Goal: Check status: Check status

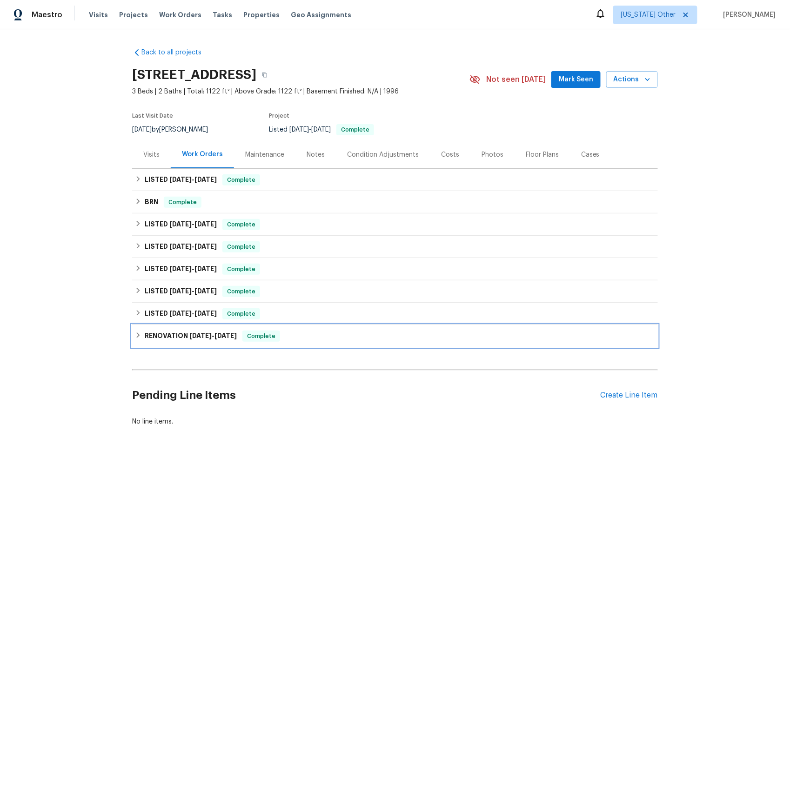
click at [196, 335] on span "[DATE]" at bounding box center [200, 336] width 22 height 7
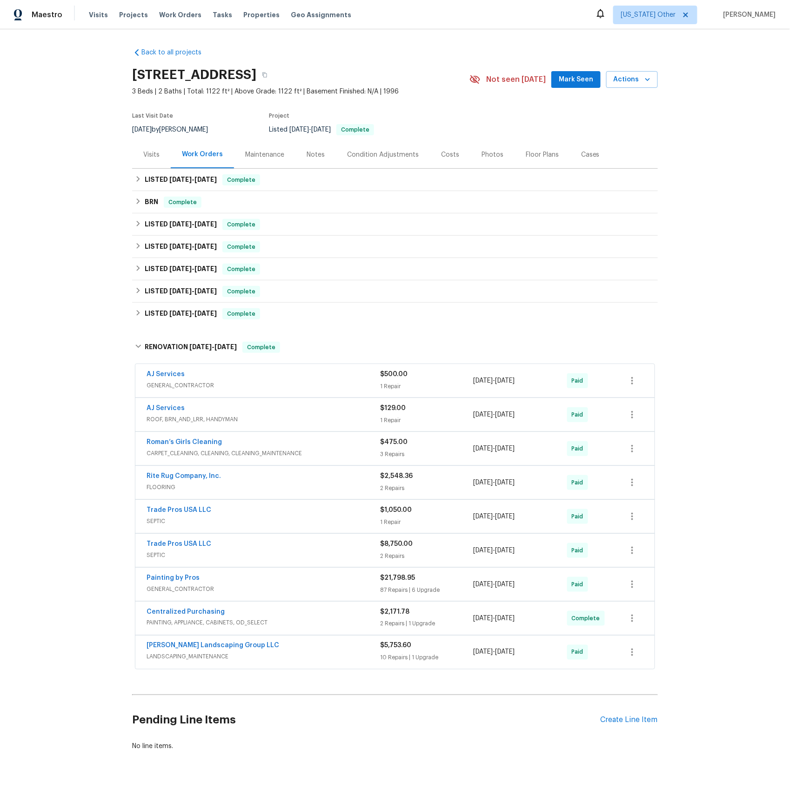
click at [155, 558] on span "SEPTIC" at bounding box center [264, 555] width 234 height 9
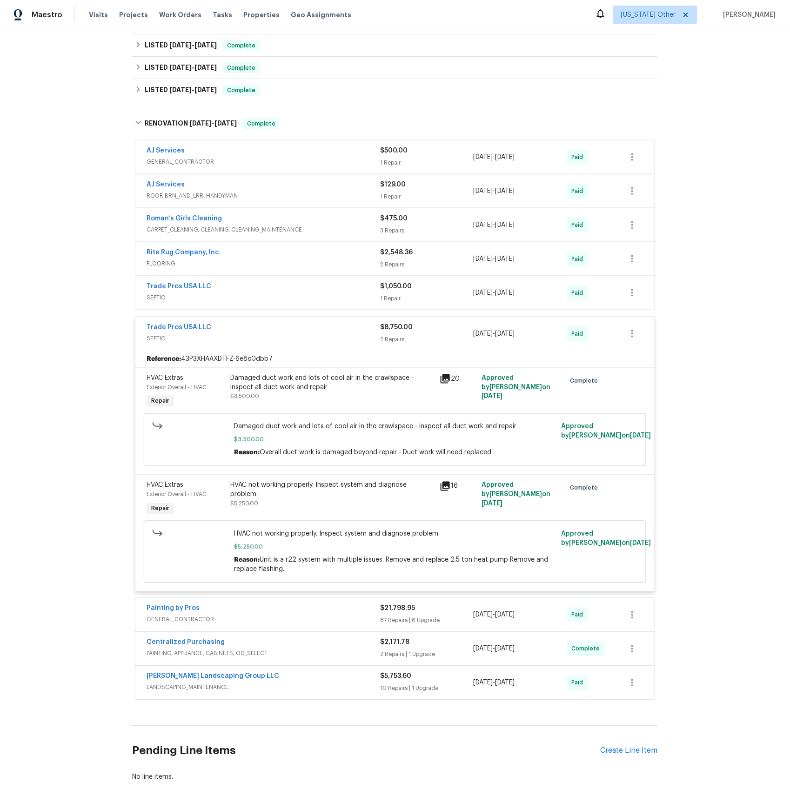
scroll to position [272, 0]
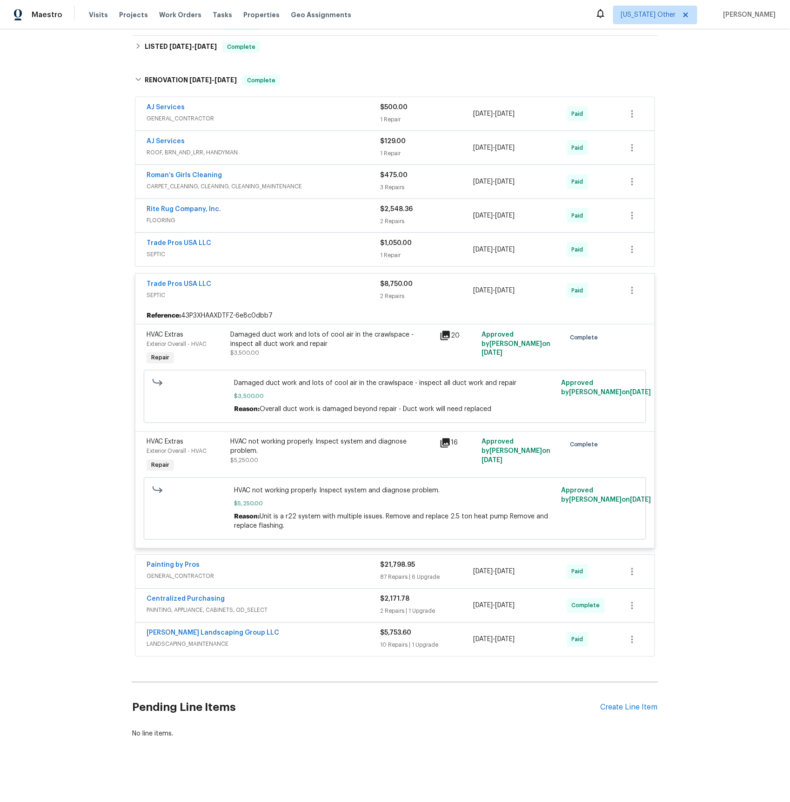
click at [166, 644] on span "LANDSCAPING_MAINTENANCE" at bounding box center [264, 644] width 234 height 9
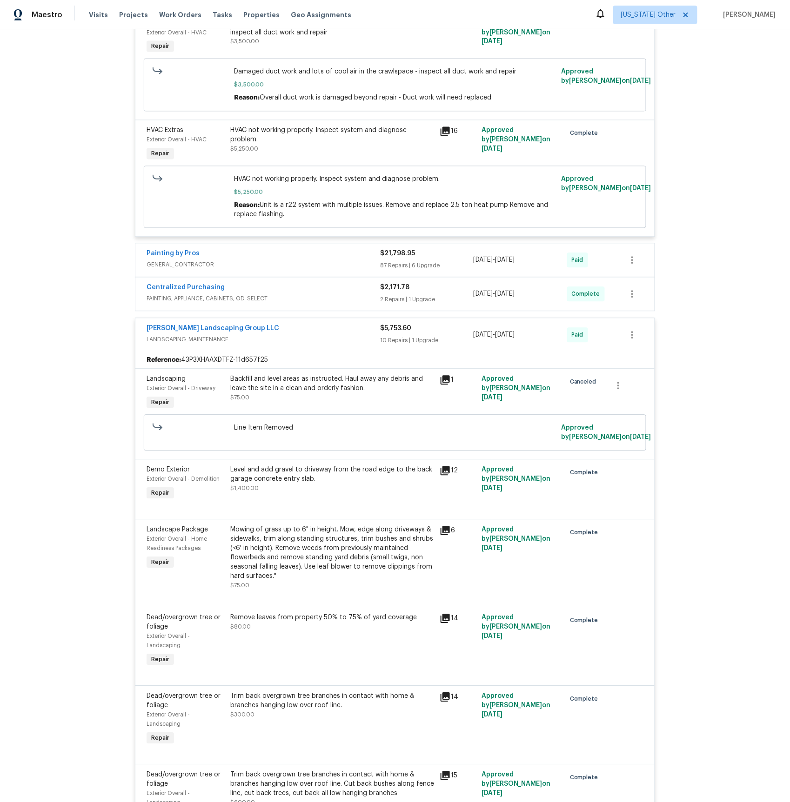
scroll to position [263, 0]
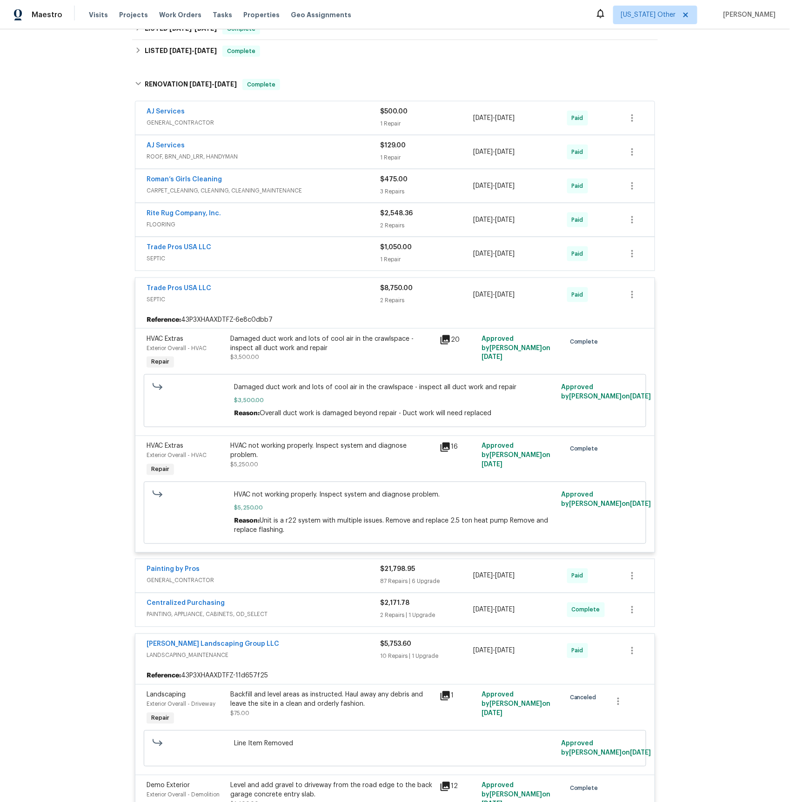
click at [181, 585] on span "GENERAL_CONTRACTOR" at bounding box center [264, 580] width 234 height 9
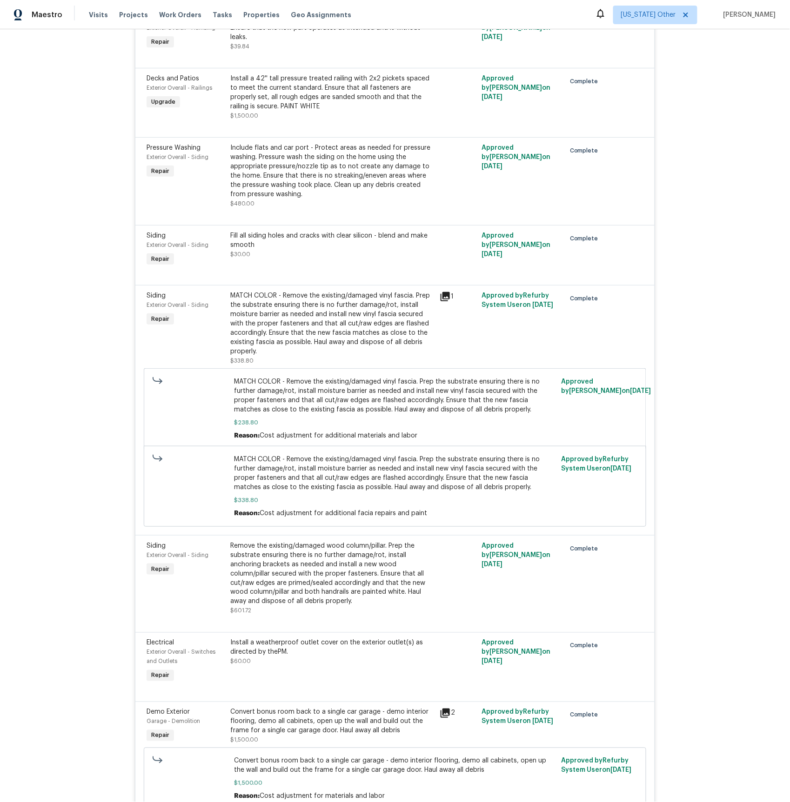
scroll to position [4473, 0]
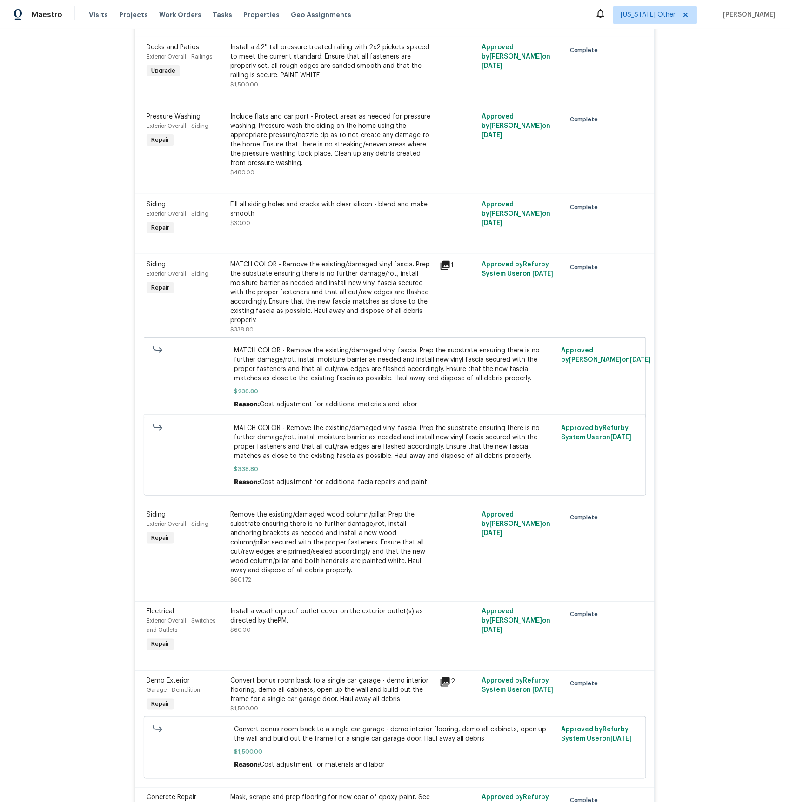
click at [449, 270] on icon at bounding box center [445, 265] width 9 height 9
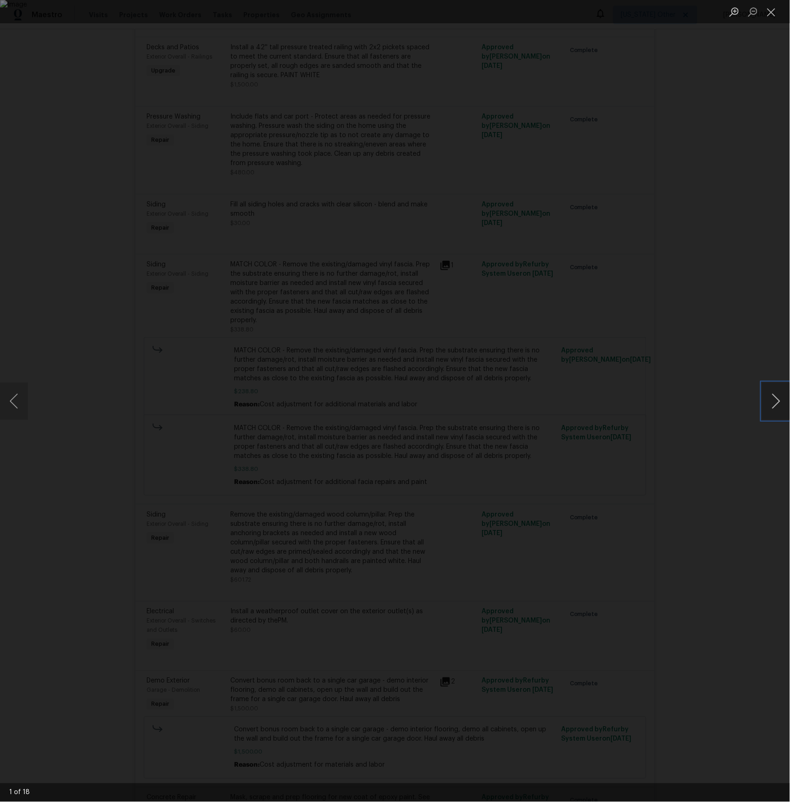
click at [772, 401] on button "Next image" at bounding box center [776, 401] width 28 height 37
click at [776, 402] on button "Next image" at bounding box center [776, 401] width 28 height 37
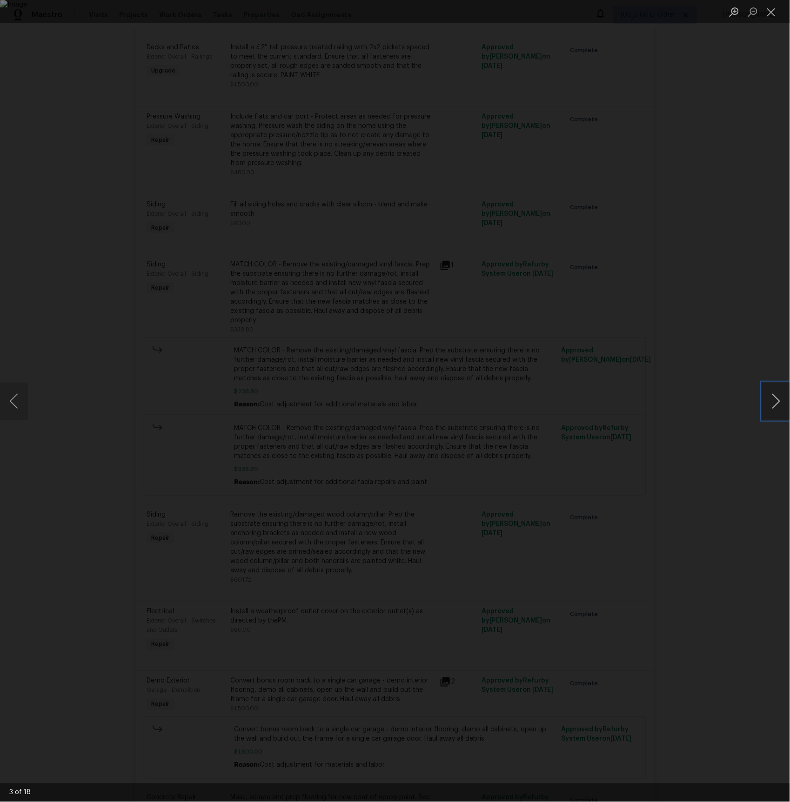
click at [776, 401] on button "Next image" at bounding box center [776, 401] width 28 height 37
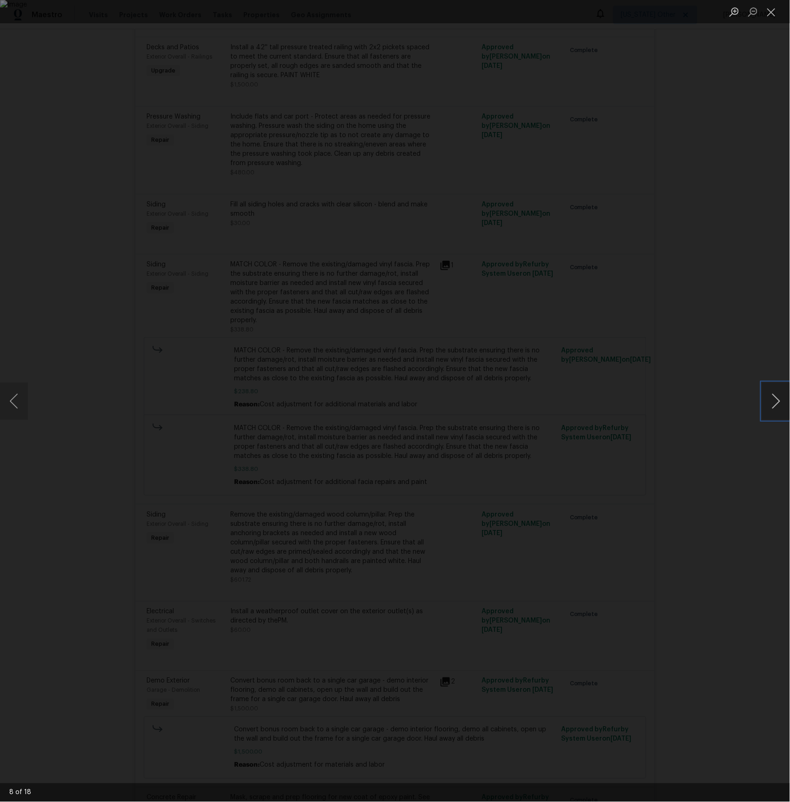
click at [776, 401] on button "Next image" at bounding box center [776, 401] width 28 height 37
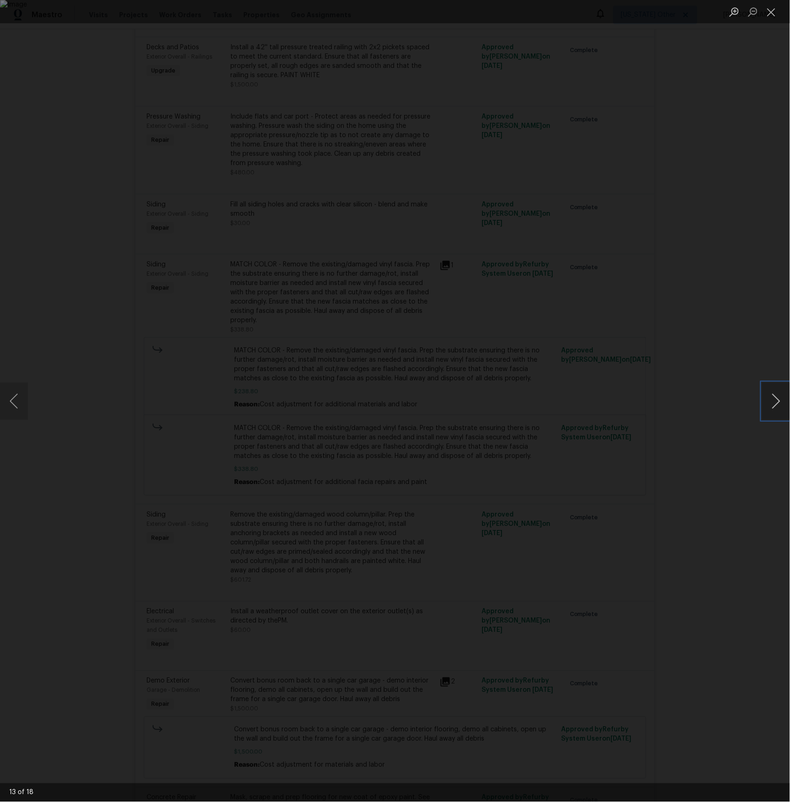
click at [776, 401] on button "Next image" at bounding box center [776, 401] width 28 height 37
click at [781, 404] on button "Next image" at bounding box center [776, 401] width 28 height 37
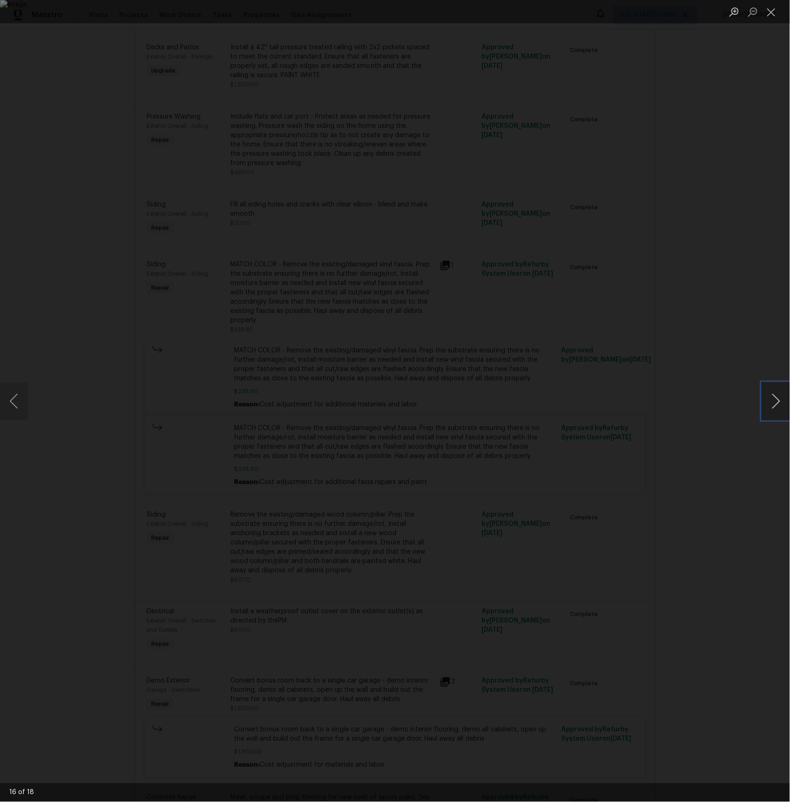
click at [781, 404] on button "Next image" at bounding box center [776, 401] width 28 height 37
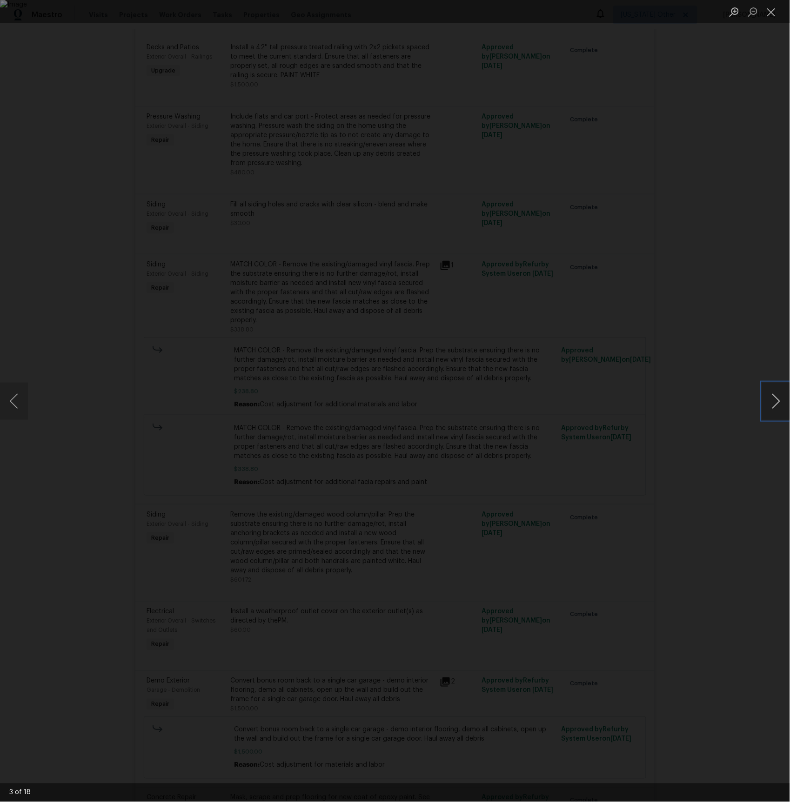
click at [781, 404] on button "Next image" at bounding box center [776, 401] width 28 height 37
click at [691, 322] on div "Lightbox" at bounding box center [395, 401] width 790 height 802
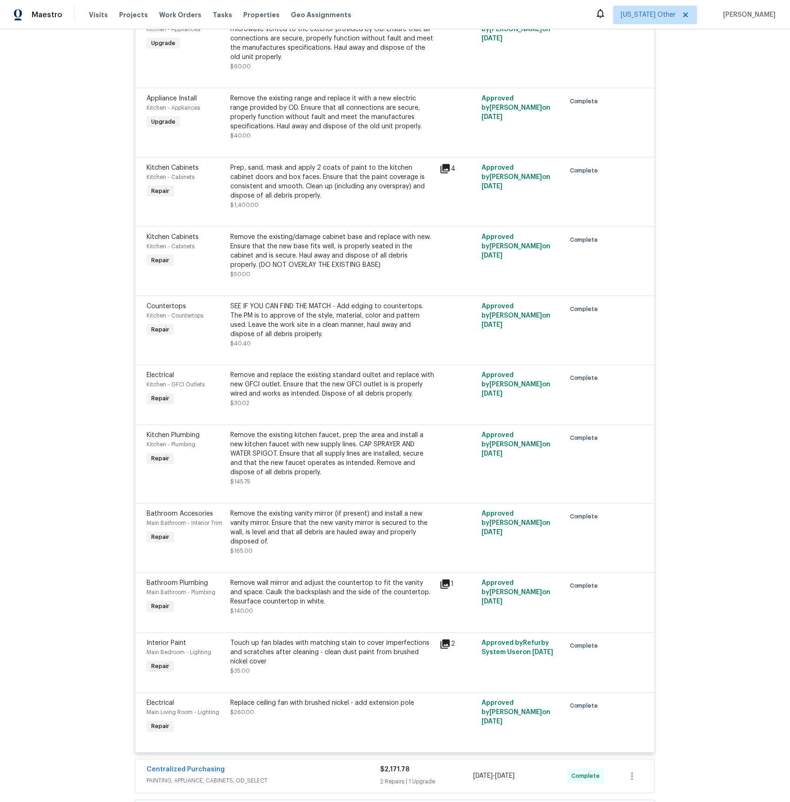
scroll to position [7394, 0]
